Goal: Task Accomplishment & Management: Complete application form

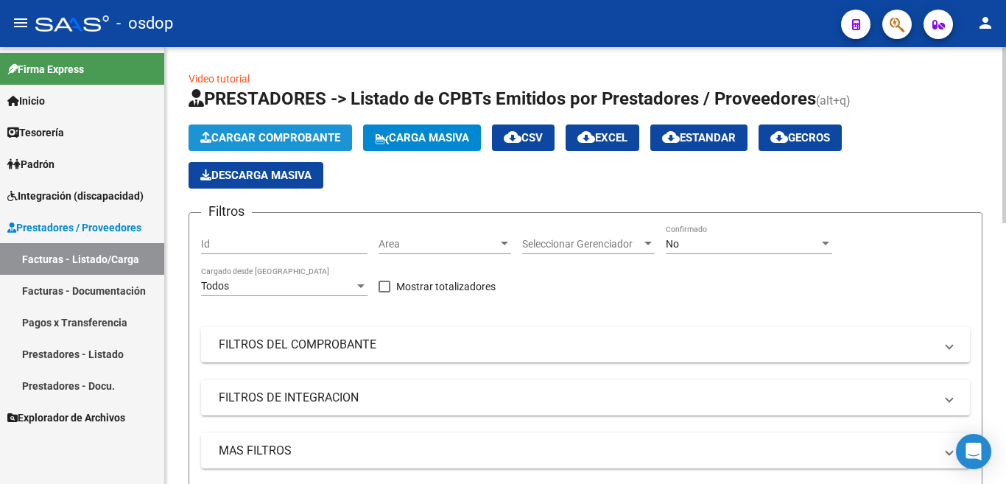
click at [291, 140] on span "Cargar Comprobante" at bounding box center [270, 137] width 140 height 13
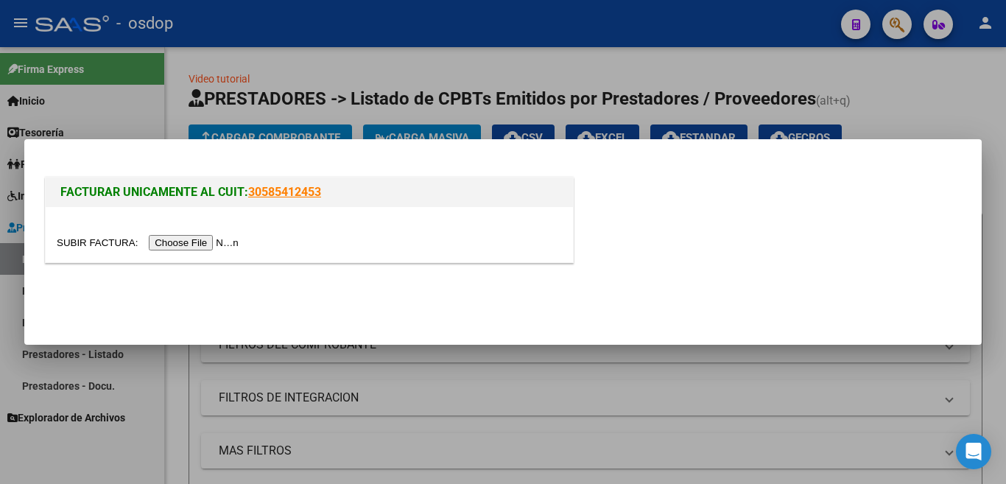
click at [214, 246] on input "file" at bounding box center [150, 242] width 186 height 15
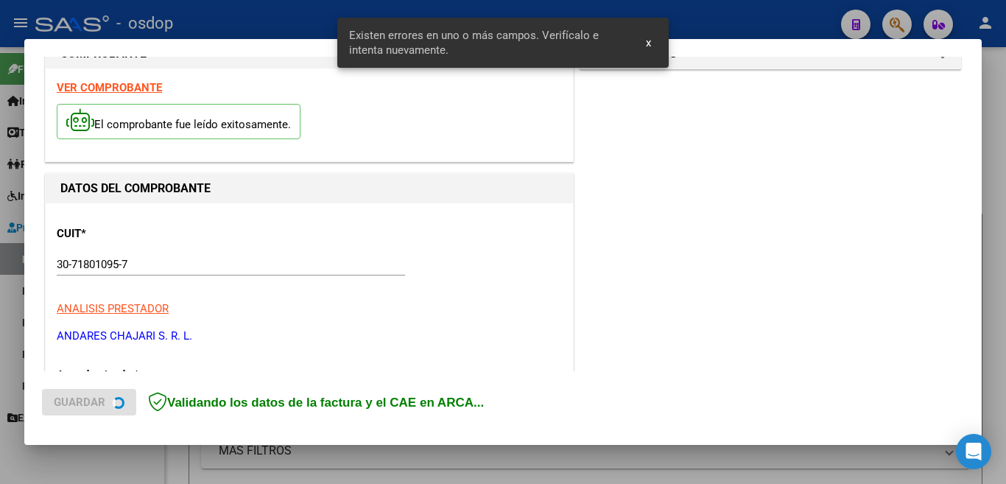
scroll to position [356, 0]
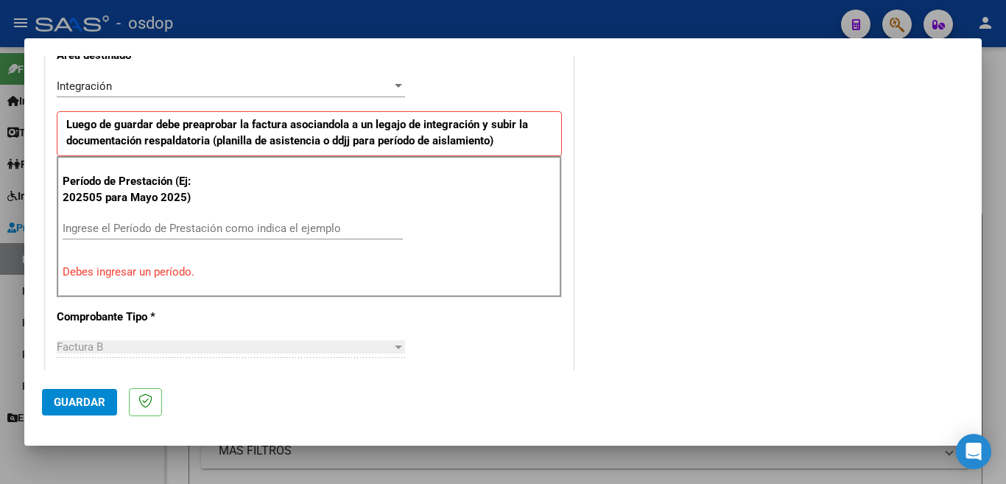
click at [233, 214] on div "Período de Prestación (Ej: 202505 para [DATE]) Ingrese el Período de Prestación…" at bounding box center [309, 226] width 505 height 141
click at [234, 225] on input "Ingrese el Período de Prestación como indica el ejemplo" at bounding box center [233, 228] width 340 height 13
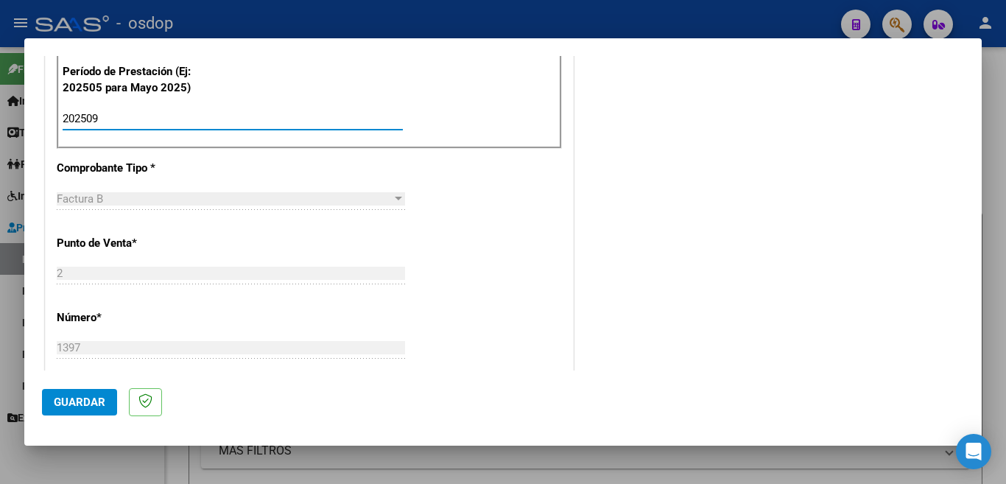
scroll to position [503, 0]
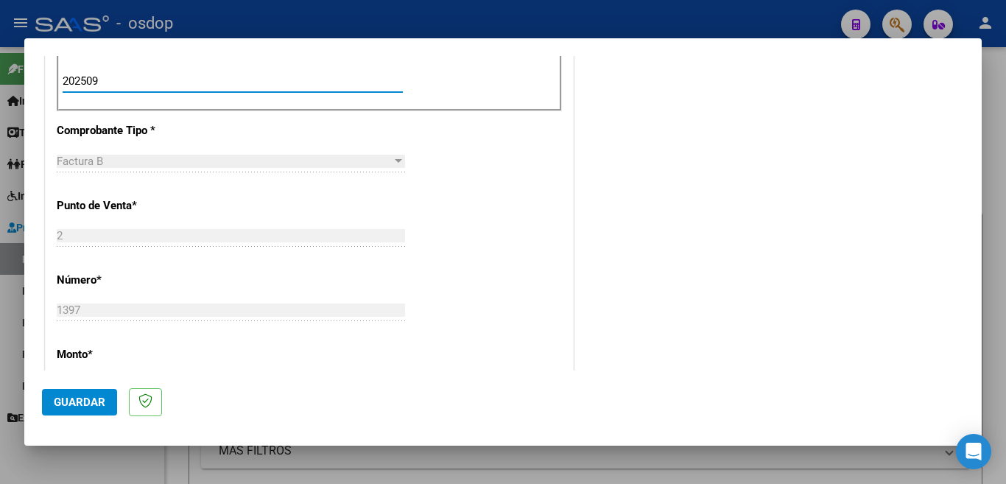
type input "202509"
click at [99, 398] on span "Guardar" at bounding box center [80, 402] width 52 height 13
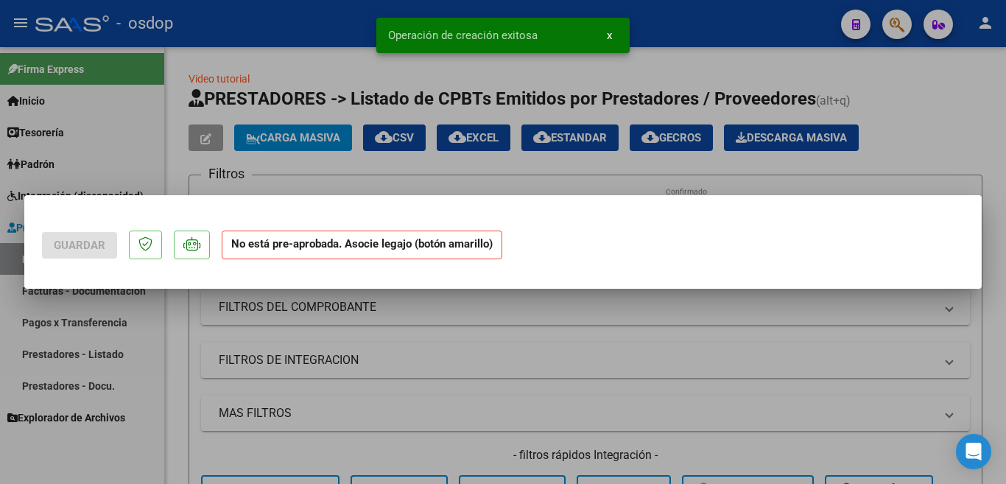
scroll to position [0, 0]
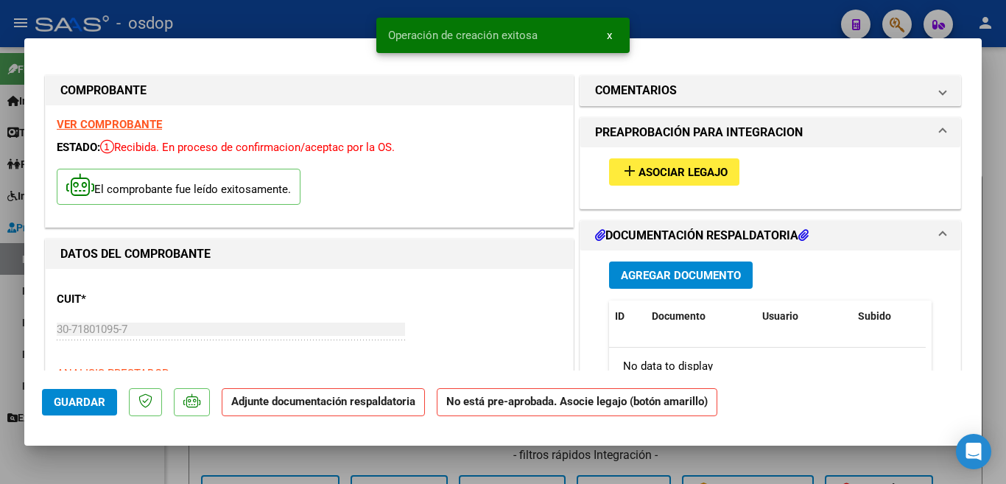
click at [647, 172] on span "Asociar Legajo" at bounding box center [683, 172] width 89 height 13
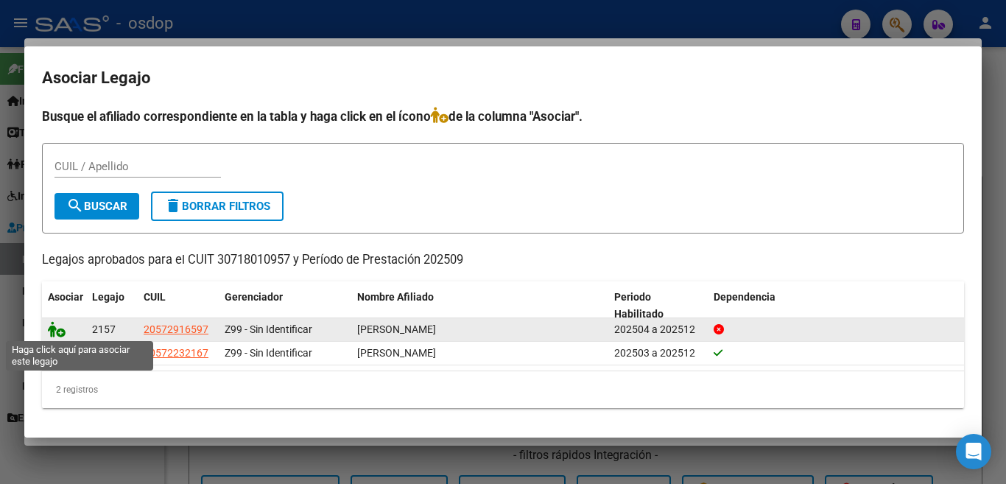
click at [54, 329] on icon at bounding box center [57, 329] width 18 height 16
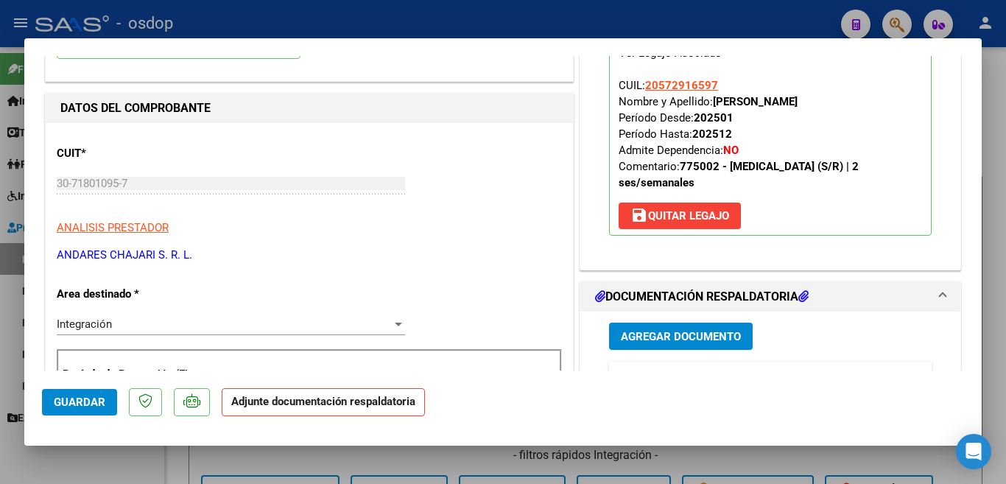
scroll to position [147, 0]
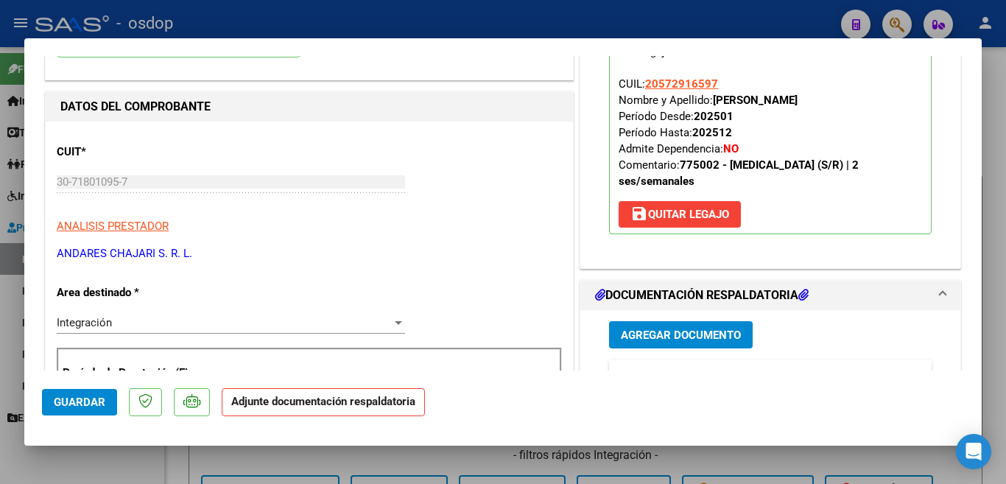
click at [658, 340] on span "Agregar Documento" at bounding box center [681, 335] width 120 height 13
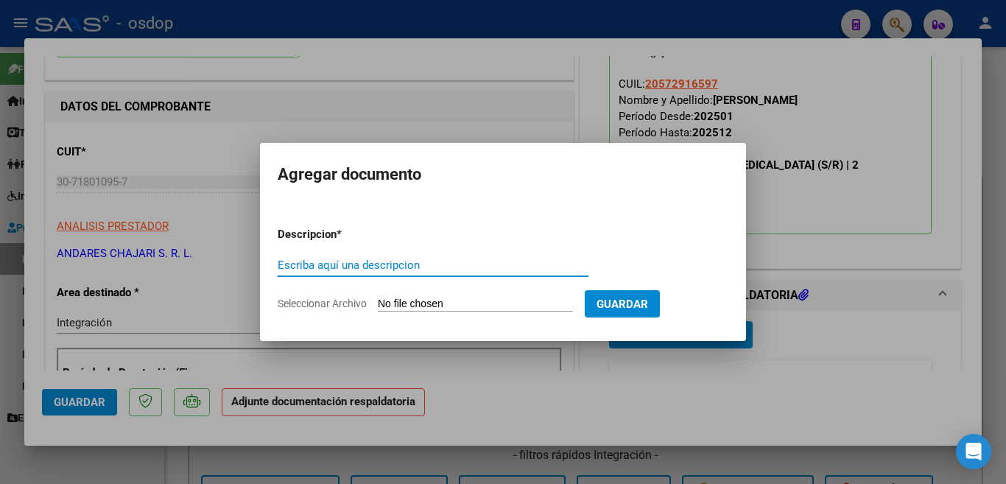
click at [366, 265] on input "Escriba aquí una descripcion" at bounding box center [433, 265] width 311 height 13
type input "planilla"
click at [449, 304] on input "Seleccionar Archivo" at bounding box center [475, 305] width 195 height 14
type input "C:\fakepath\ASIST ABRIL.pdf"
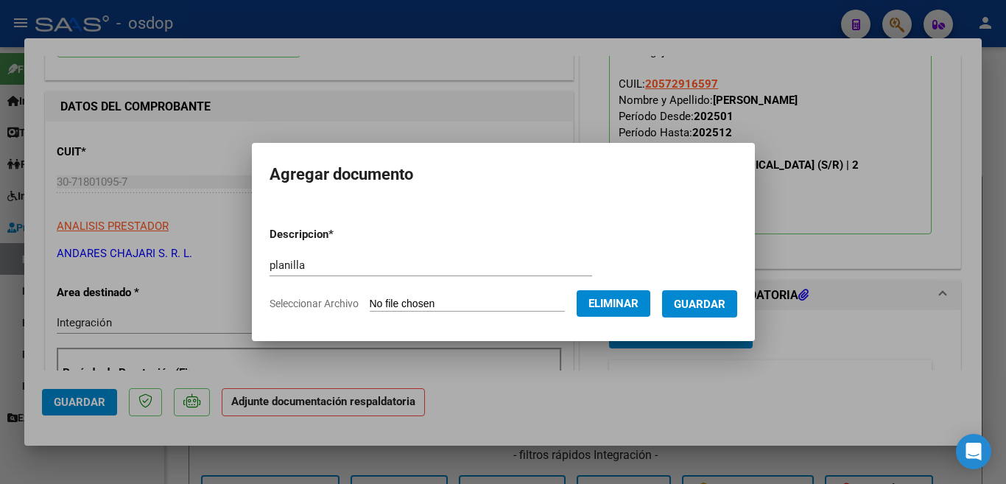
click at [698, 310] on span "Guardar" at bounding box center [700, 304] width 52 height 13
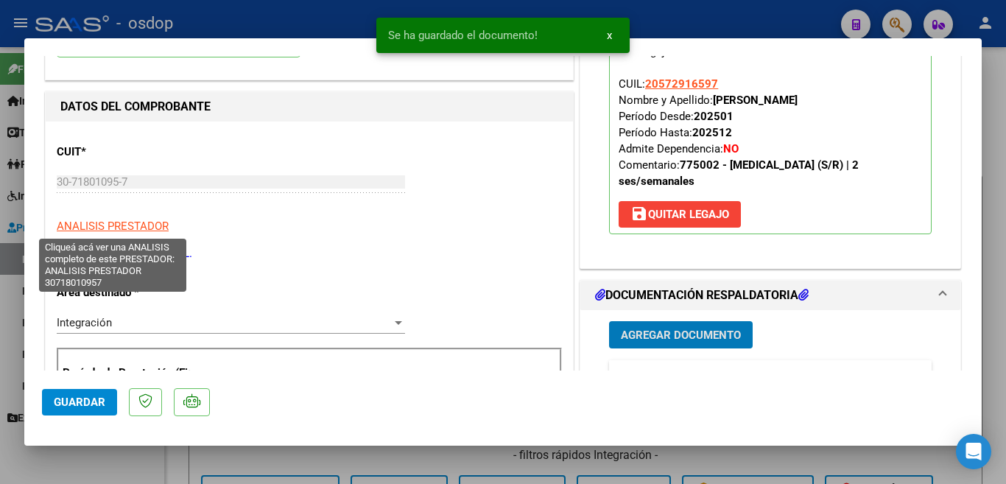
scroll to position [221, 0]
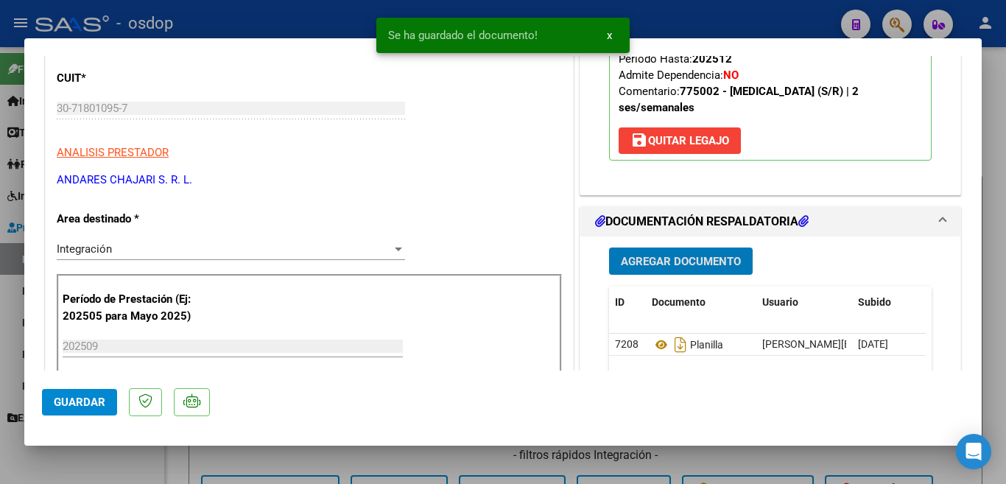
click at [68, 401] on span "Guardar" at bounding box center [80, 402] width 52 height 13
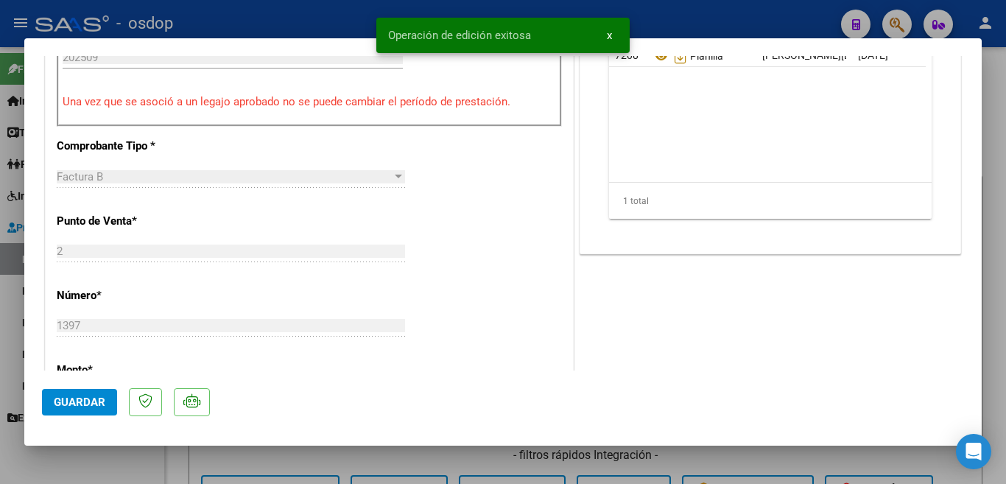
scroll to position [516, 0]
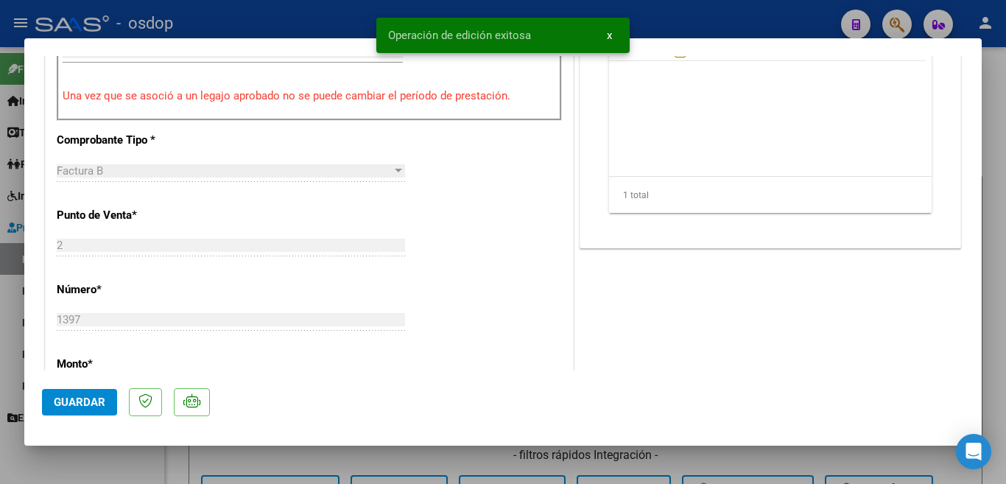
click at [0, 284] on div at bounding box center [503, 242] width 1006 height 484
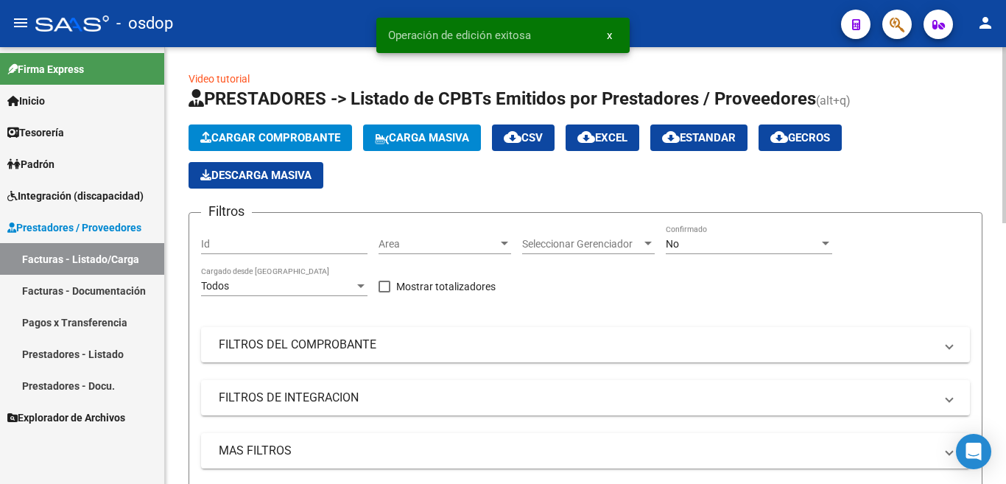
scroll to position [295, 0]
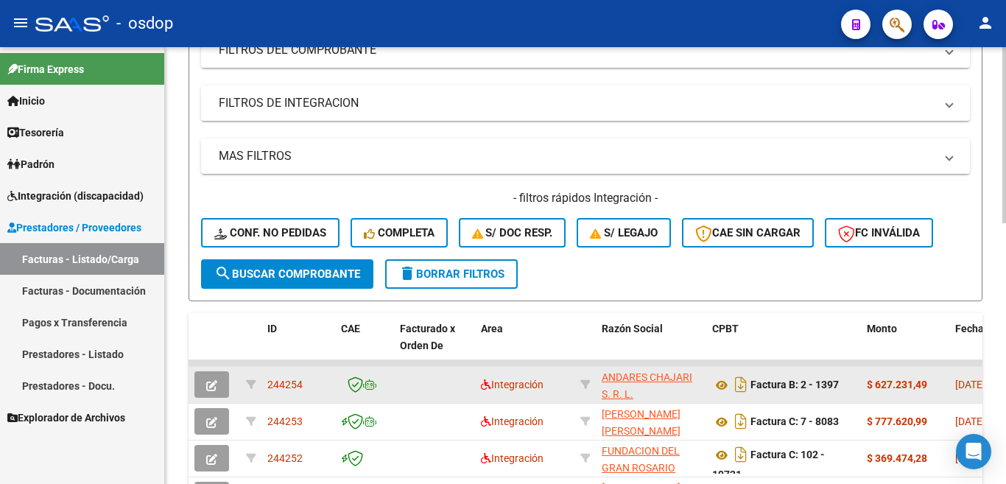
click at [295, 379] on span "244254" at bounding box center [284, 385] width 35 height 12
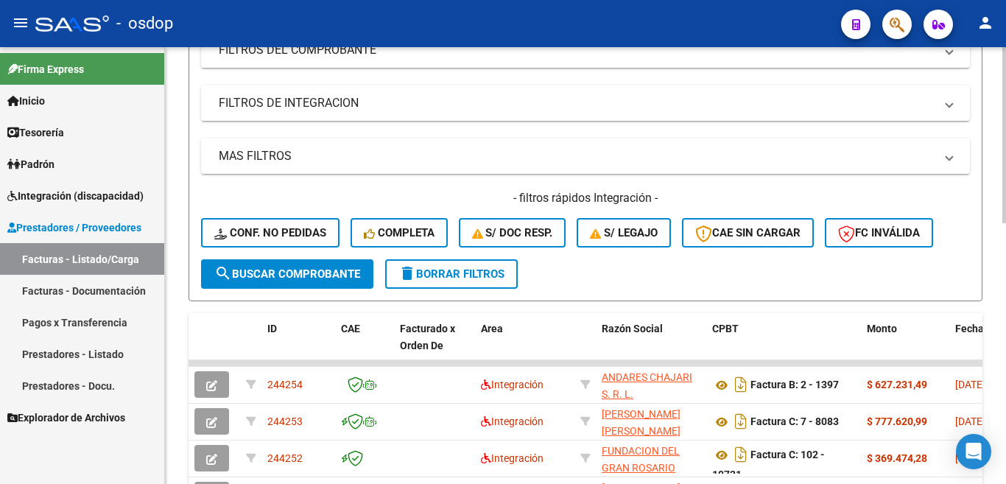
copy span "244254"
